Goal: Find specific page/section: Find specific page/section

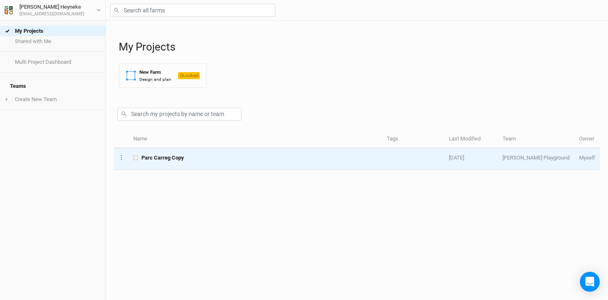
click at [173, 158] on span "Parc Carreg Copy" at bounding box center [162, 157] width 43 height 7
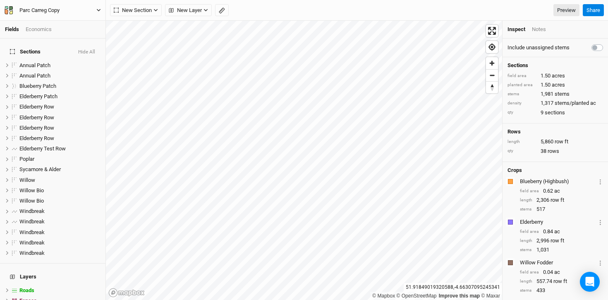
click at [9, 7] on icon "button" at bounding box center [9, 10] width 8 height 8
click at [81, 67] on button "Metric" at bounding box center [80, 66] width 22 height 12
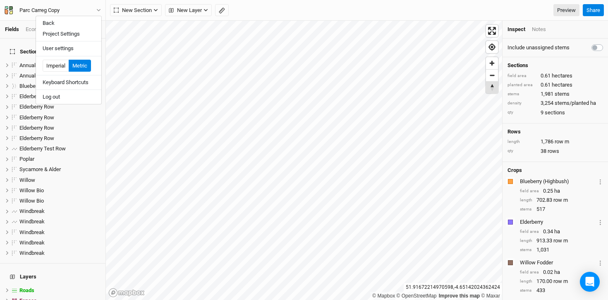
click at [493, 87] on span "Reset bearing to north" at bounding box center [492, 88] width 12 height 12
click at [460, 93] on div "© Mapbox © OpenStreetMap Improve this map © Maxar" at bounding box center [304, 160] width 396 height 279
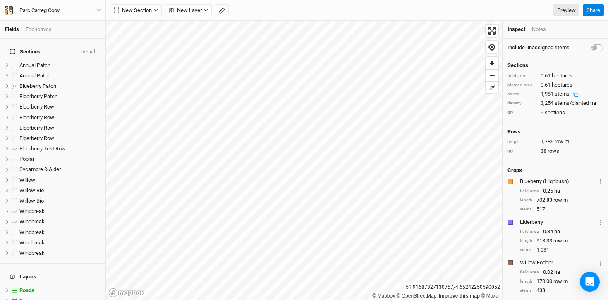
drag, startPoint x: 488, startPoint y: 87, endPoint x: 509, endPoint y: 92, distance: 21.7
click at [509, 92] on div "© Mapbox © OpenStreetMap Improve this map © Maxar [GEOGRAPHIC_DATA] Inspect Not…" at bounding box center [357, 160] width 502 height 279
click at [201, 8] on span "New Layer" at bounding box center [185, 10] width 33 height 8
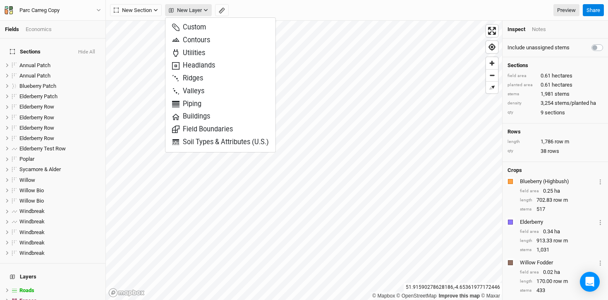
click at [200, 13] on span "New Layer" at bounding box center [185, 10] width 33 height 8
